Goal: Find specific page/section: Find specific page/section

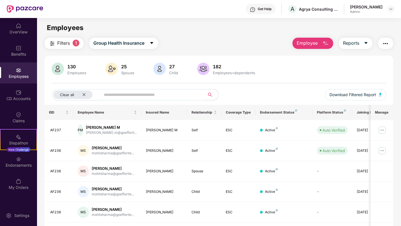
click at [316, 41] on span "Employee" at bounding box center [307, 43] width 21 height 7
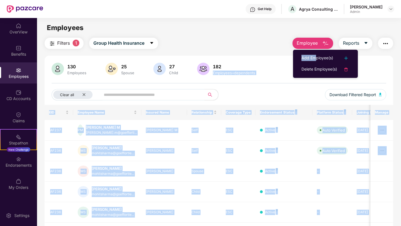
drag, startPoint x: 315, startPoint y: 56, endPoint x: 265, endPoint y: 58, distance: 50.5
click at [265, 58] on body "Get Help A Agrya Consulting Private Limited M [PERSON_NAME] Admin OverView Bene…" at bounding box center [200, 113] width 401 height 226
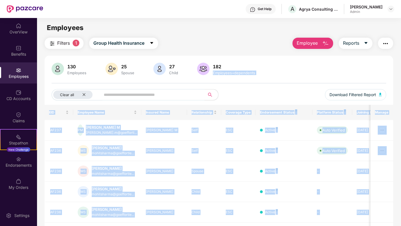
drag, startPoint x: 265, startPoint y: 58, endPoint x: 251, endPoint y: 58, distance: 13.7
click at [251, 58] on div "130 Employees 25 Spouse 27 Child 182 Employees+dependents Clear all Download Fi…" at bounding box center [219, 215] width 349 height 318
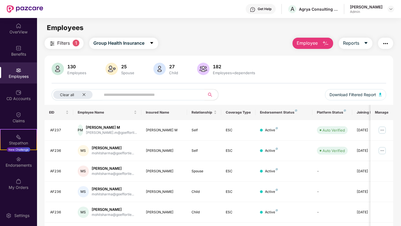
click at [251, 58] on div "130 Employees 25 Spouse 27 Child 182 Employees+dependents Clear all Download Fi…" at bounding box center [219, 215] width 349 height 318
click at [235, 211] on div "ESC" at bounding box center [238, 211] width 25 height 5
click at [64, 42] on span "Filters" at bounding box center [63, 43] width 13 height 7
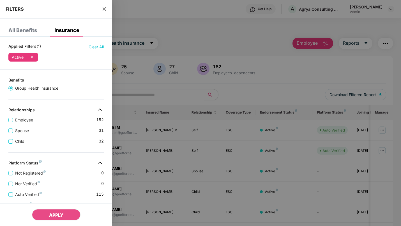
click at [174, 75] on div at bounding box center [200, 113] width 401 height 226
click at [243, 90] on div at bounding box center [200, 113] width 401 height 226
click at [177, 95] on div at bounding box center [200, 113] width 401 height 226
click at [105, 4] on div "FILTERS" at bounding box center [56, 9] width 112 height 19
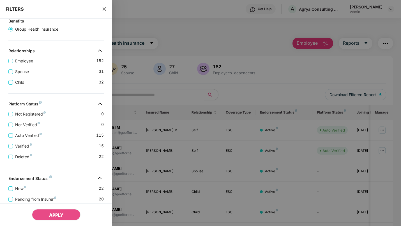
scroll to position [59, 0]
click at [249, 39] on div at bounding box center [200, 113] width 401 height 226
click at [13, 61] on span "Employee" at bounding box center [24, 61] width 22 height 6
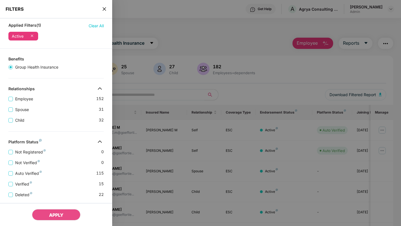
scroll to position [0, 0]
